Goal: Task Accomplishment & Management: Use online tool/utility

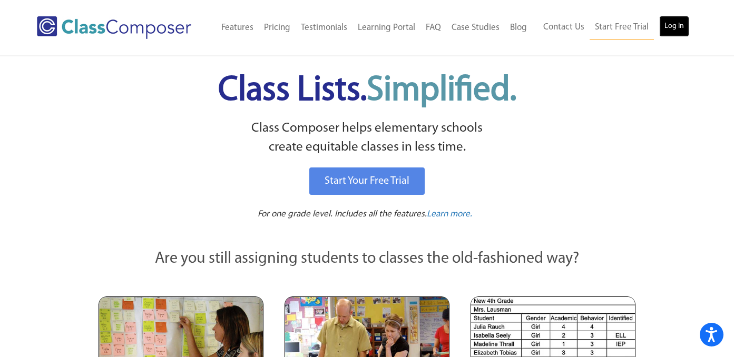
click at [673, 26] on link "Log In" at bounding box center [674, 26] width 30 height 21
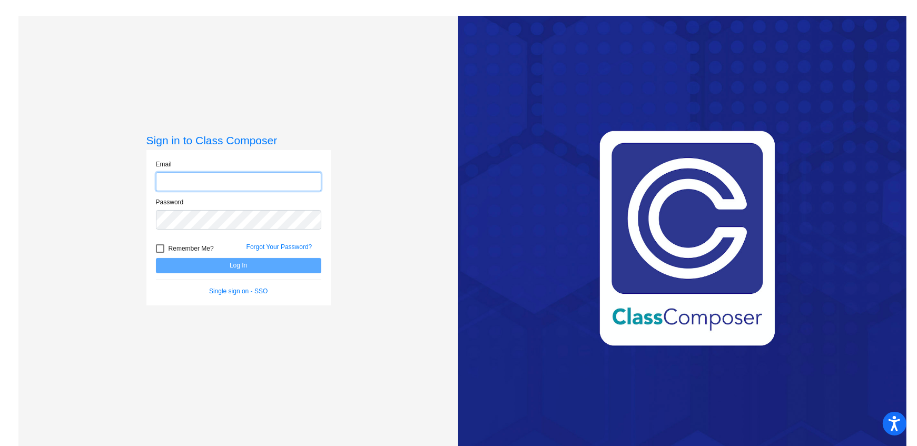
type input "[EMAIL_ADDRESS][DOMAIN_NAME]"
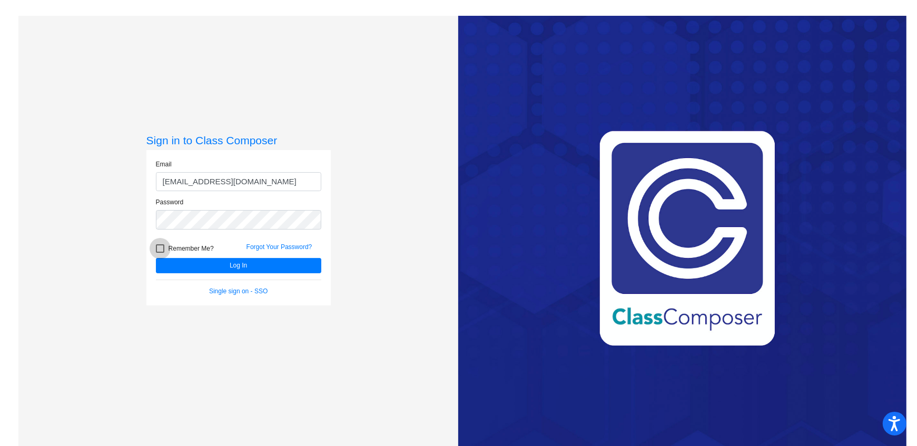
click at [169, 247] on span "Remember Me?" at bounding box center [191, 248] width 45 height 13
click at [160, 253] on input "Remember Me?" at bounding box center [160, 253] width 1 height 1
checkbox input "true"
click at [205, 264] on button "Log In" at bounding box center [238, 265] width 165 height 15
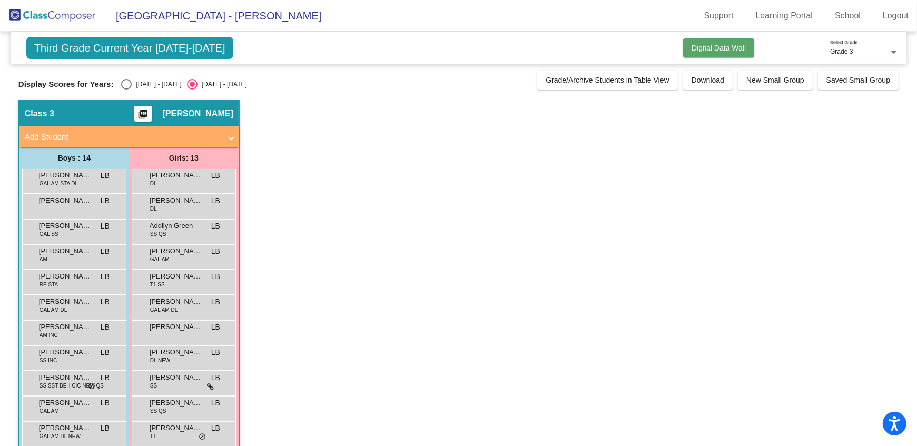
click at [708, 47] on span "Digital Data Wall" at bounding box center [719, 48] width 54 height 8
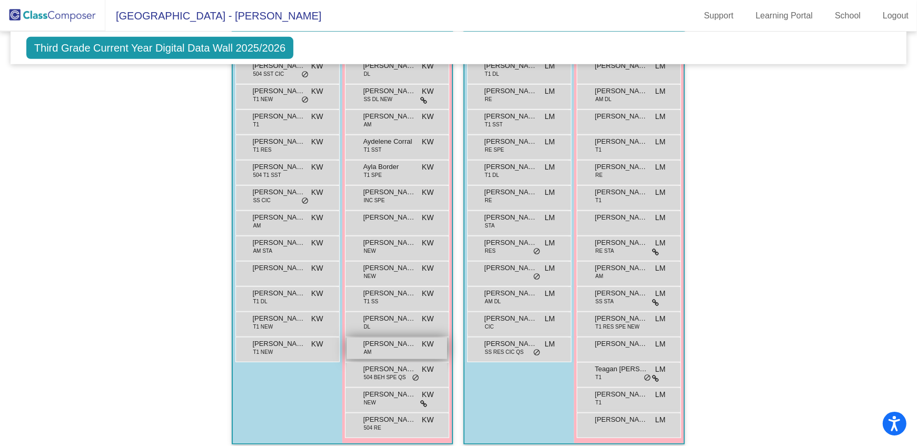
scroll to position [725, 0]
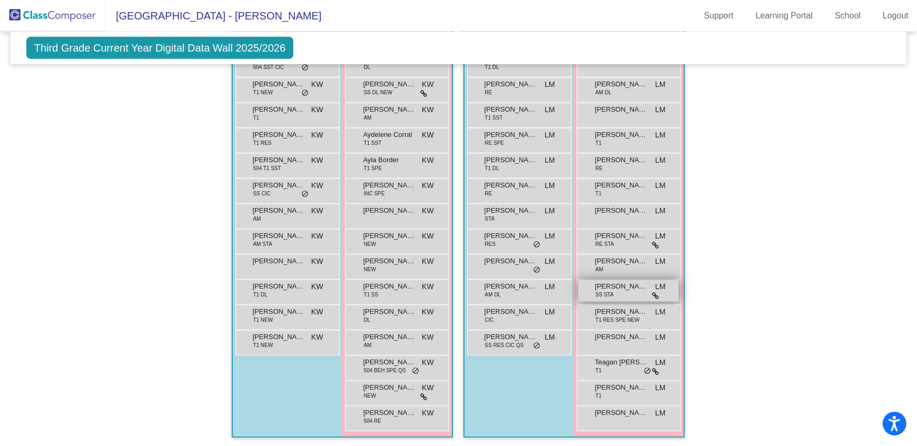
click at [614, 288] on span "[PERSON_NAME]" at bounding box center [621, 286] width 53 height 11
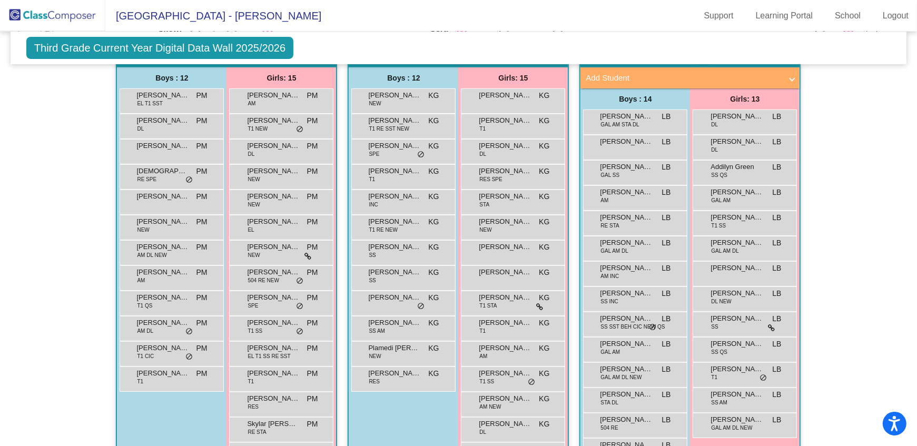
scroll to position [243, 0]
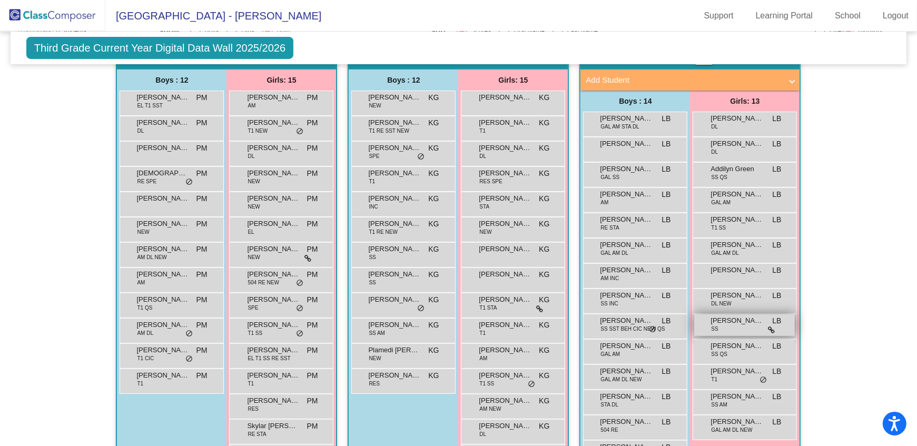
click at [738, 321] on span "[PERSON_NAME]" at bounding box center [737, 321] width 53 height 11
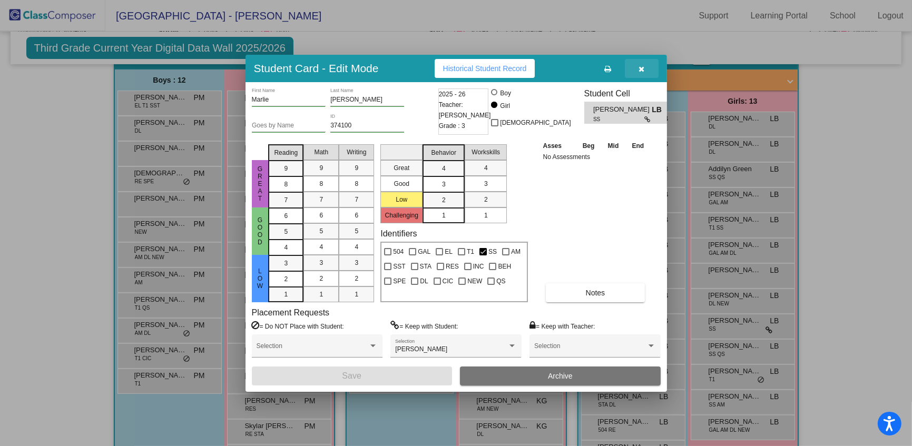
click at [640, 70] on icon "button" at bounding box center [641, 68] width 6 height 7
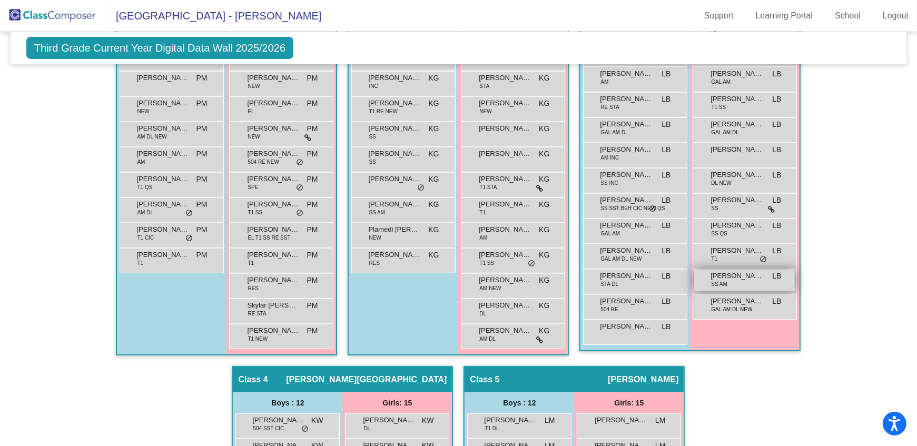
scroll to position [0, 0]
